Goal: Information Seeking & Learning: Check status

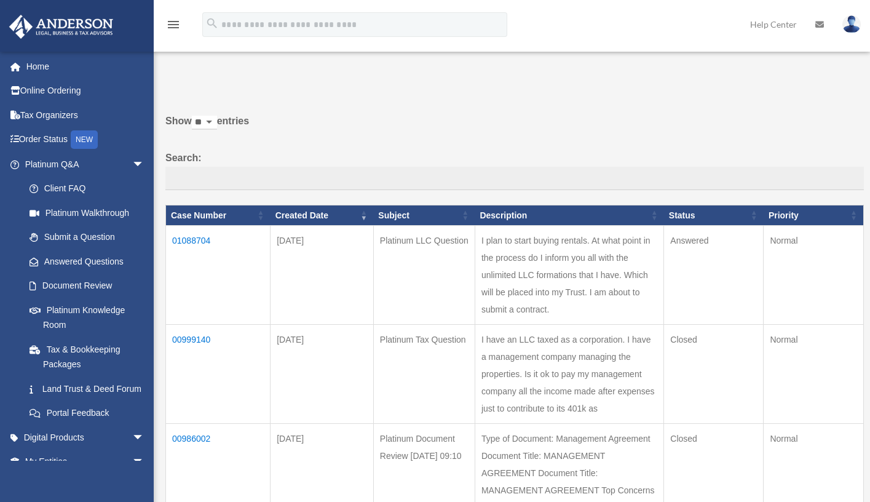
click at [191, 242] on td "01088704" at bounding box center [218, 275] width 104 height 99
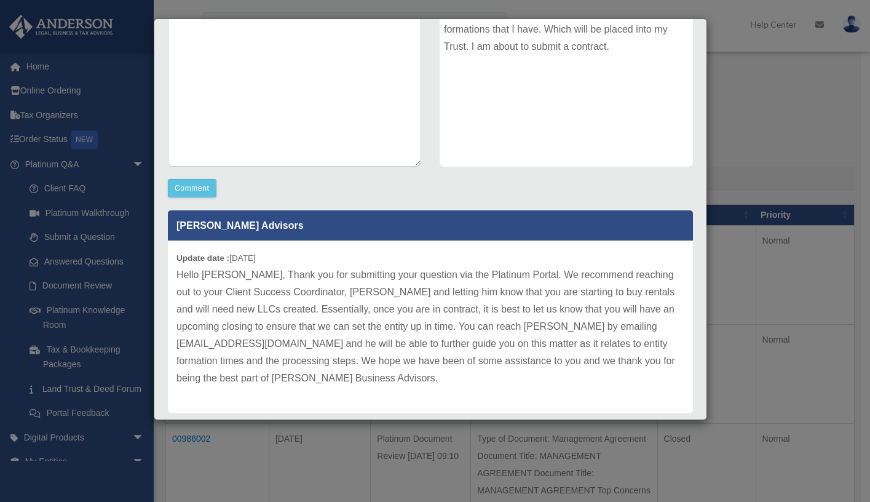
scroll to position [245, 0]
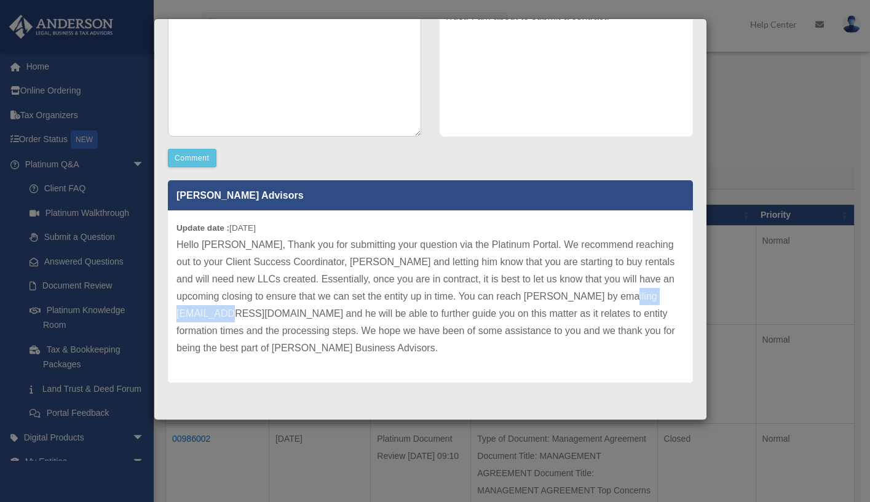
click at [256, 311] on p "Hello Darryl, Thank you for submitting your question via the Platinum Portal. W…" at bounding box center [430, 296] width 508 height 120
click at [240, 310] on p "Hello Darryl, Thank you for submitting your question via the Platinum Portal. W…" at bounding box center [430, 296] width 508 height 120
click at [205, 320] on p "Hello Darryl, Thank you for submitting your question via the Platinum Portal. W…" at bounding box center [430, 296] width 508 height 120
click at [202, 325] on p "Hello Darryl, Thank you for submitting your question via the Platinum Portal. W…" at bounding box center [430, 296] width 508 height 120
